Goal: Task Accomplishment & Management: Manage account settings

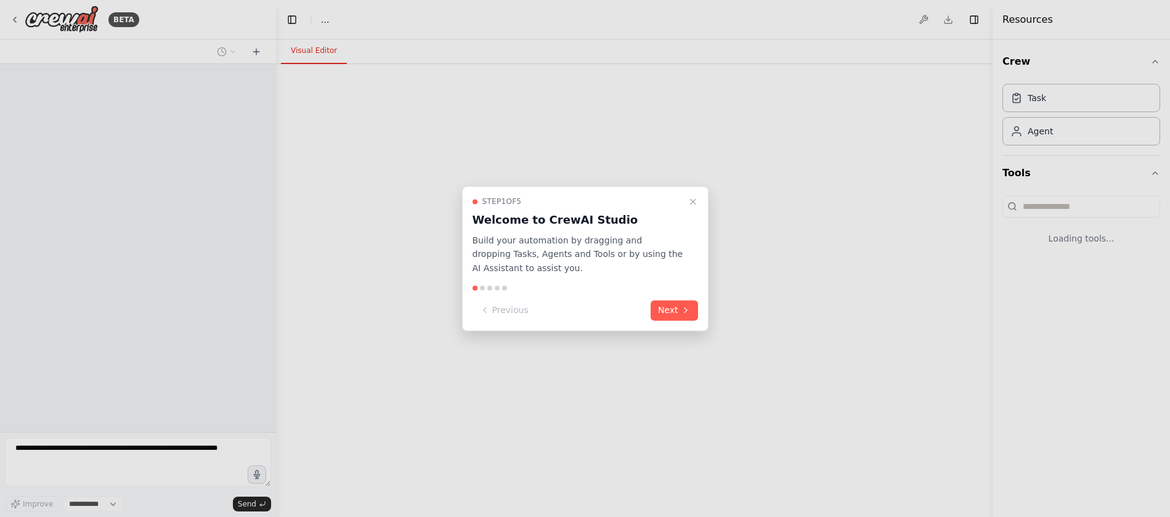
select select "****"
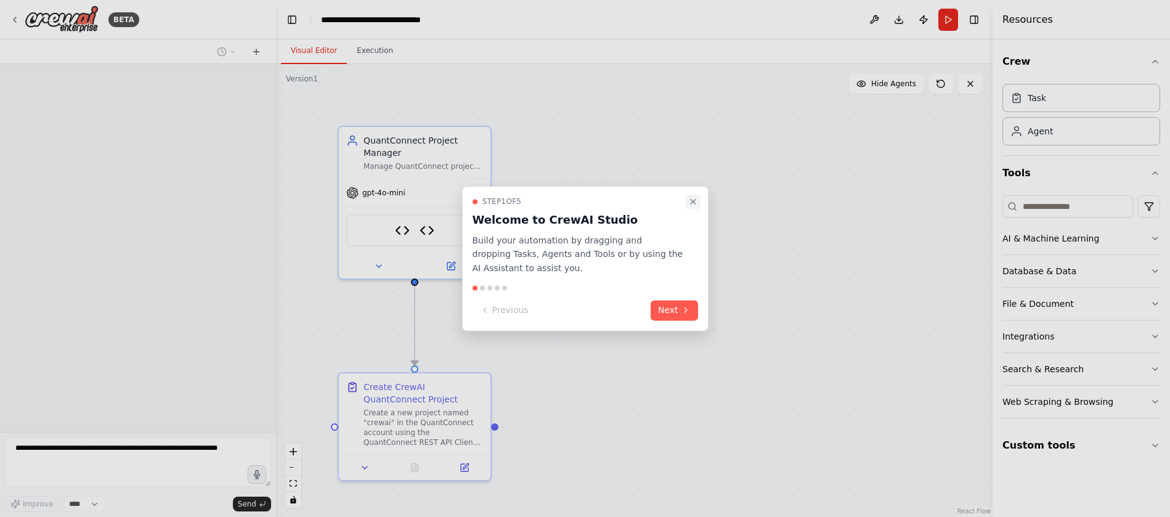
click at [693, 202] on icon "Close walkthrough" at bounding box center [693, 201] width 5 height 5
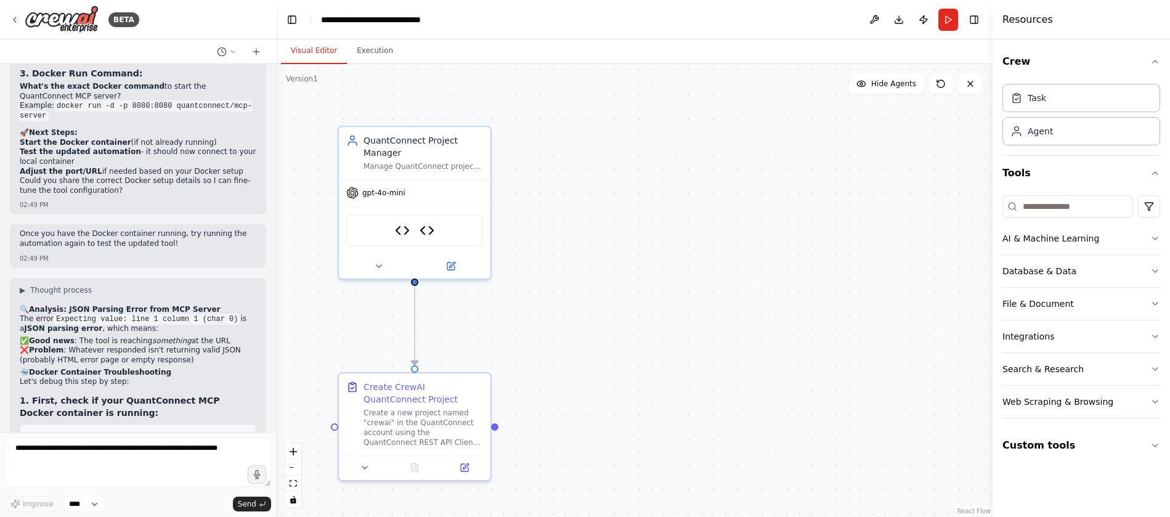
scroll to position [6171, 0]
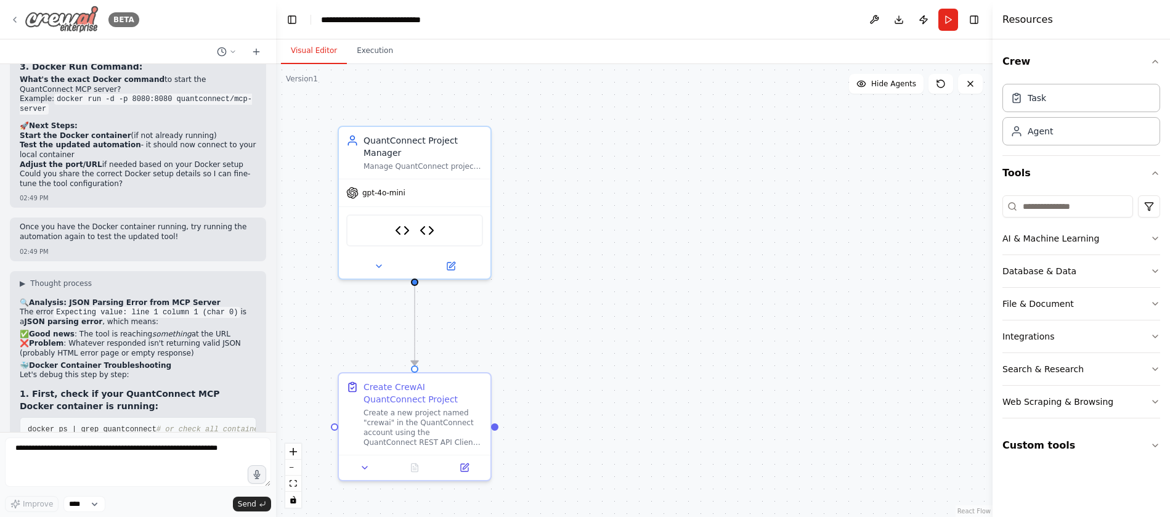
click at [20, 22] on div "BETA" at bounding box center [74, 20] width 129 height 28
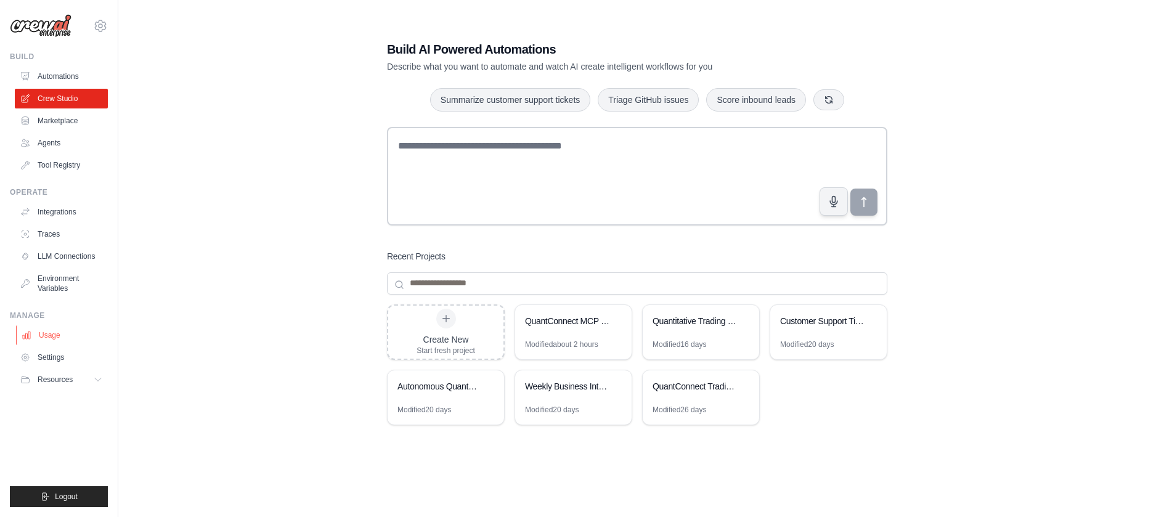
click at [47, 341] on link "Usage" at bounding box center [62, 335] width 93 height 20
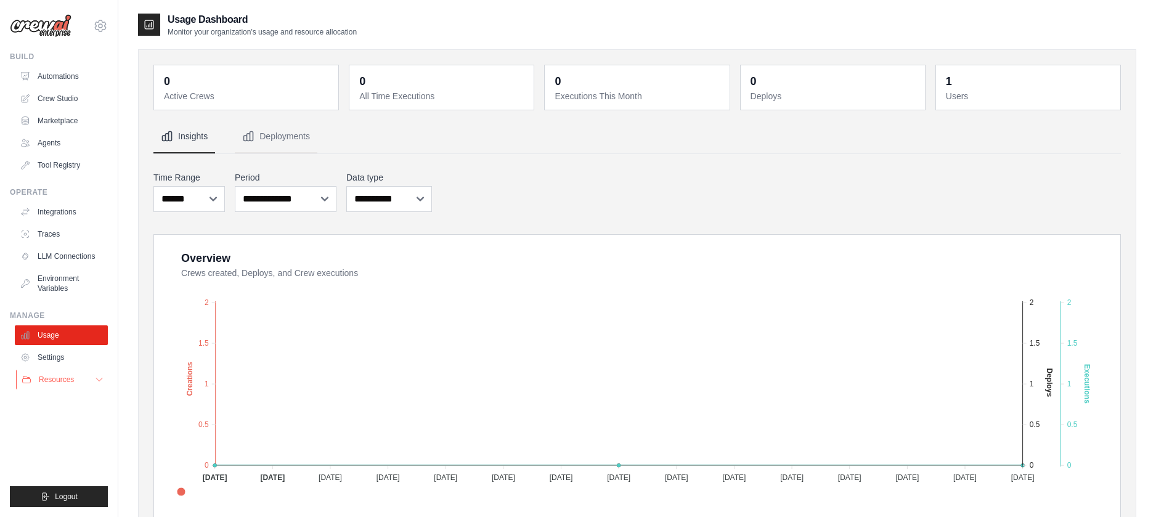
click at [85, 378] on button "Resources" at bounding box center [62, 380] width 93 height 20
click at [47, 357] on link "Settings" at bounding box center [62, 358] width 93 height 20
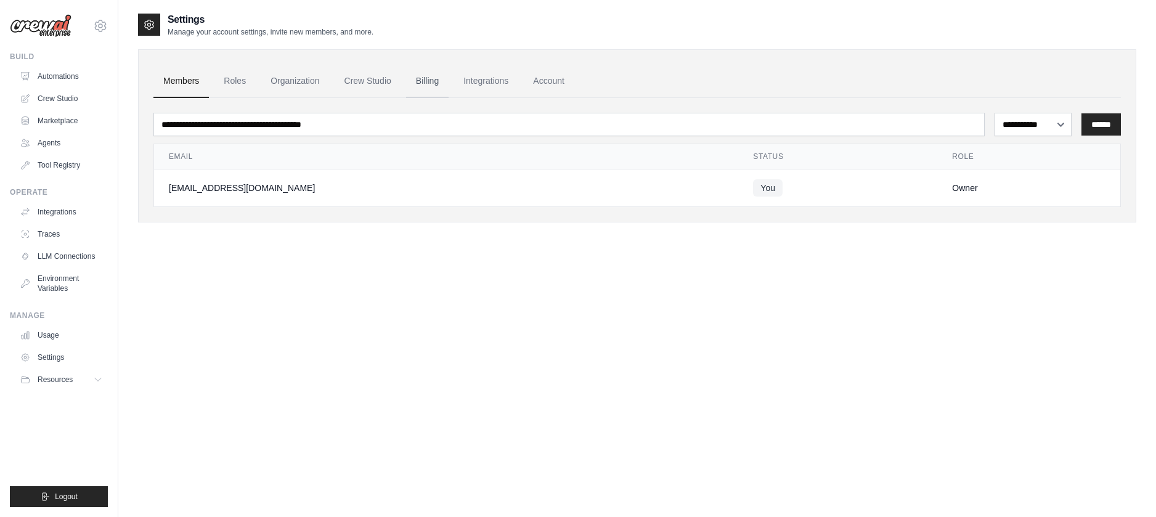
click at [449, 81] on link "Billing" at bounding box center [427, 81] width 43 height 33
